Goal: Information Seeking & Learning: Check status

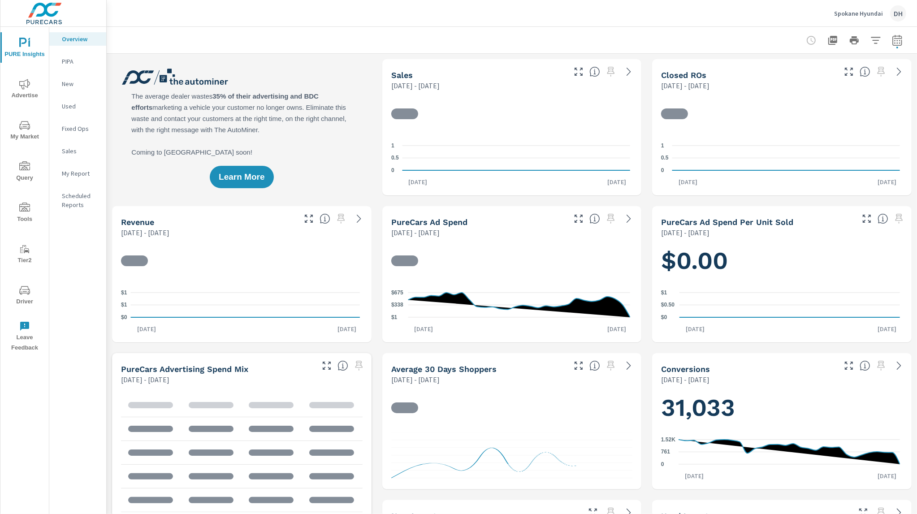
scroll to position [2, 0]
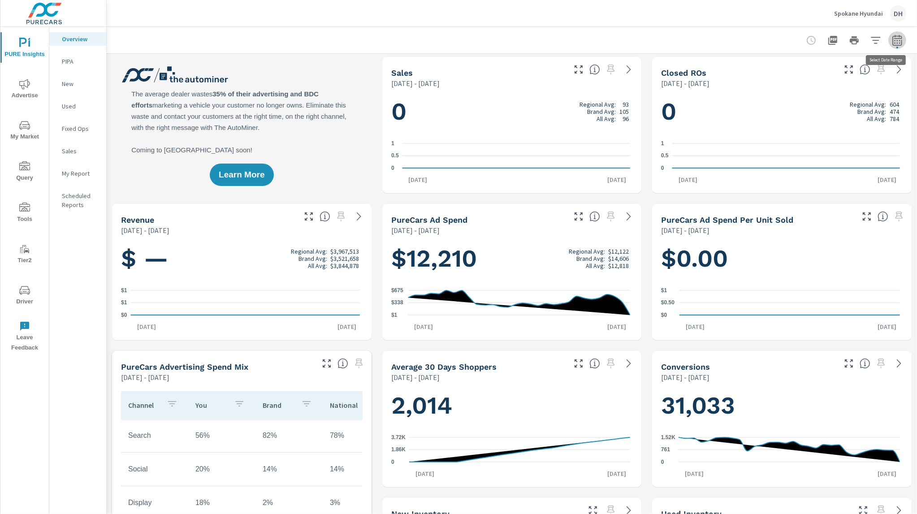
click at [892, 44] on icon "button" at bounding box center [896, 40] width 9 height 11
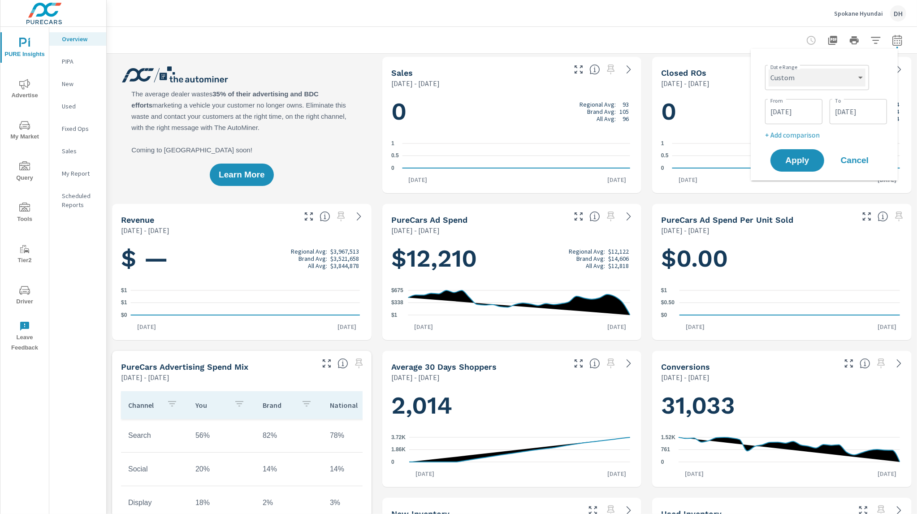
click at [827, 76] on select "Custom [DATE] Last week Last 7 days Last 14 days Last 30 days Last 45 days Last…" at bounding box center [817, 78] width 97 height 18
click at [769, 69] on select "Custom [DATE] Last week Last 7 days Last 14 days Last 30 days Last 45 days Last…" at bounding box center [817, 78] width 97 height 18
select select "Month to date"
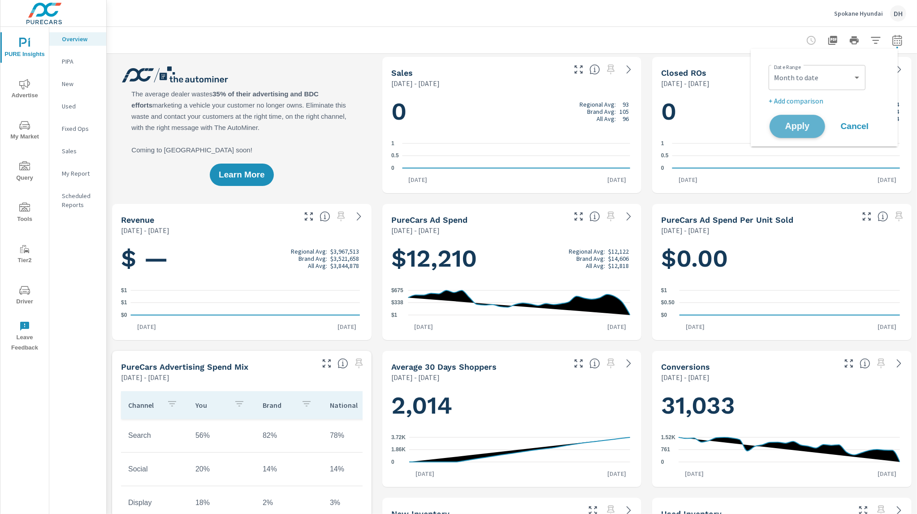
click at [813, 132] on button "Apply" at bounding box center [797, 126] width 56 height 23
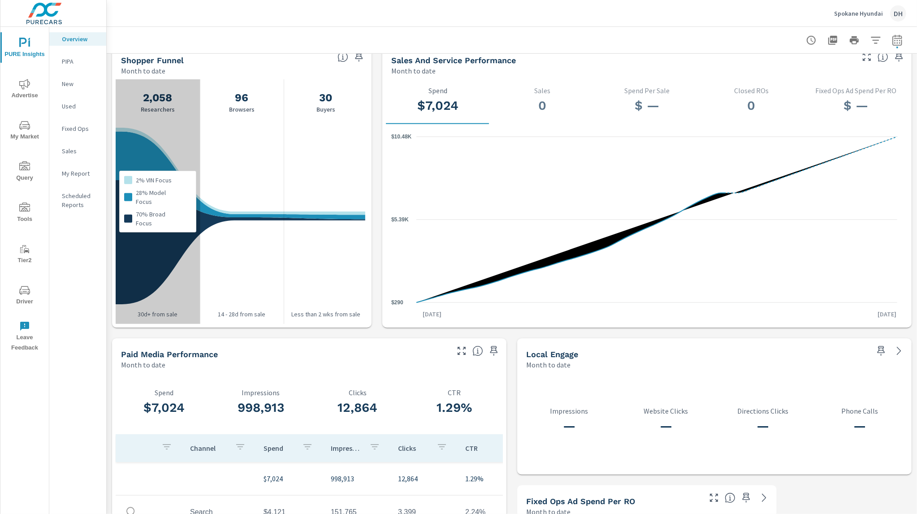
scroll to position [1009, 0]
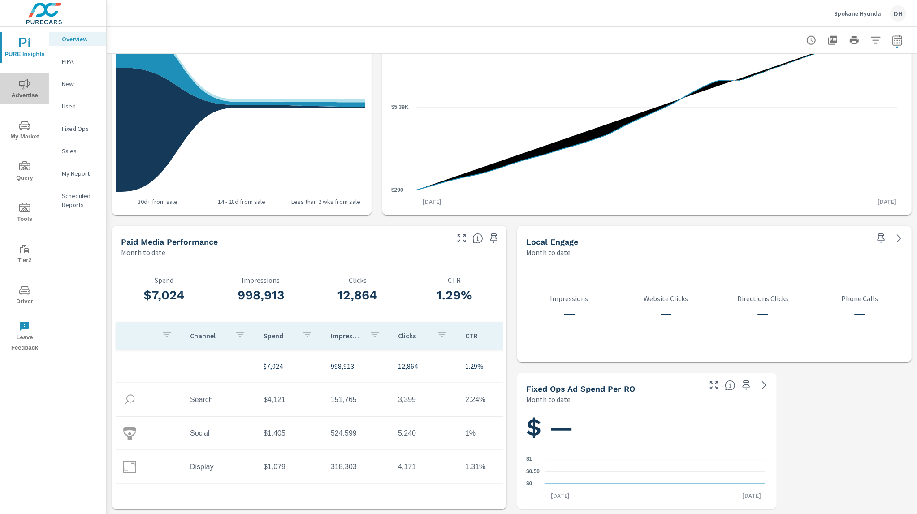
click at [26, 92] on span "Advertise" at bounding box center [24, 90] width 43 height 22
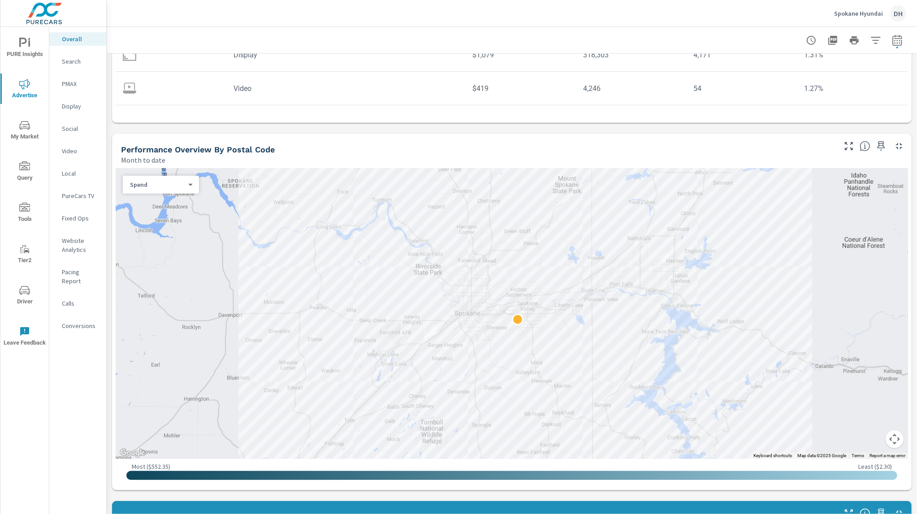
scroll to position [253, 0]
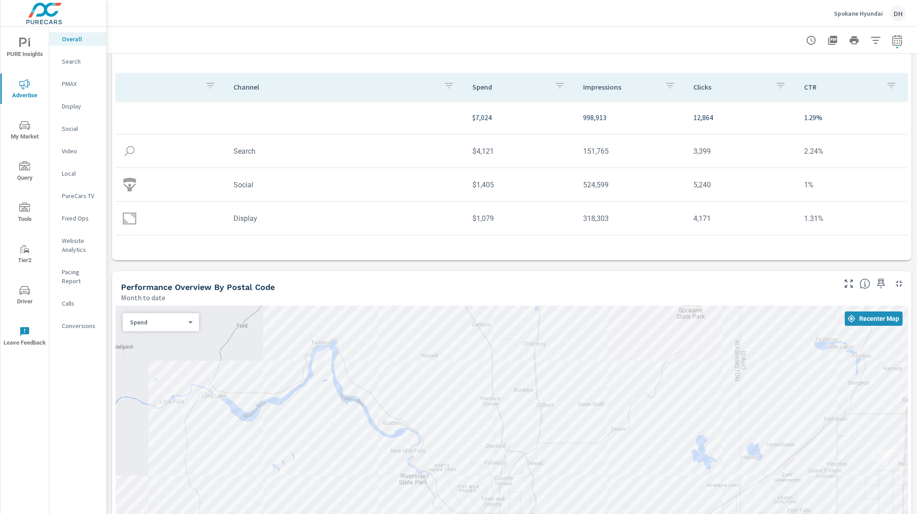
click at [83, 85] on p "PMAX" at bounding box center [80, 83] width 37 height 9
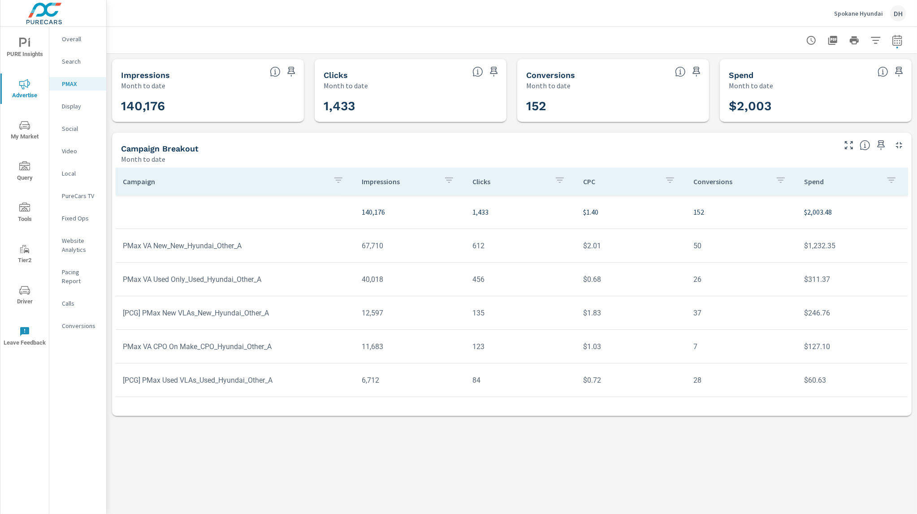
click at [91, 63] on p "Search" at bounding box center [80, 61] width 37 height 9
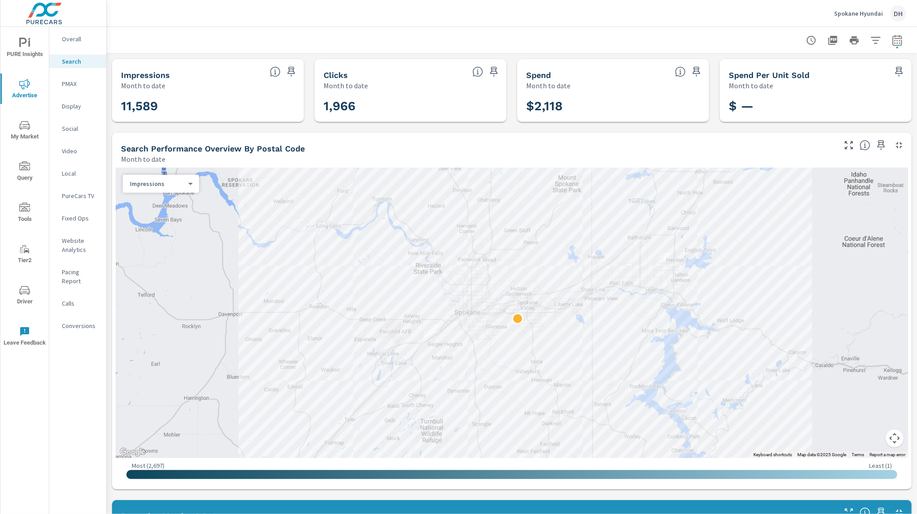
scroll to position [2, 0]
